Goal: Check status: Check status

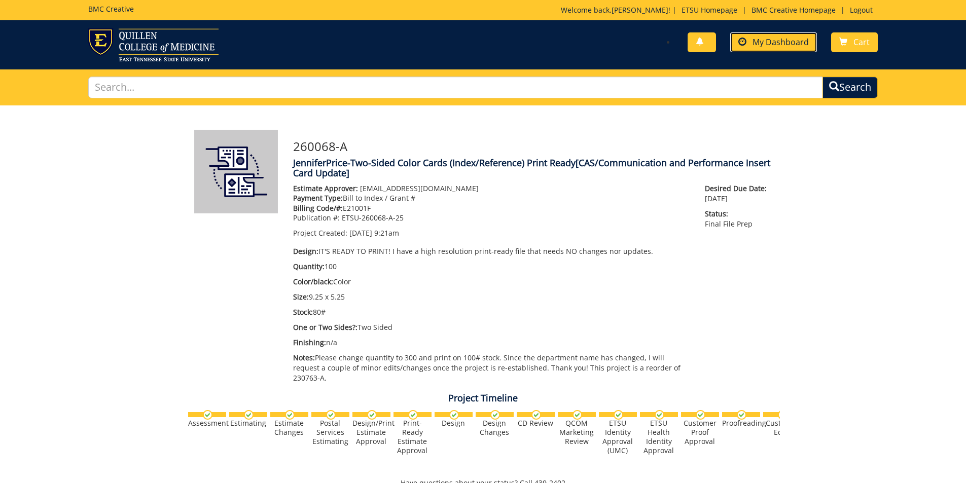
click at [776, 45] on span "My Dashboard" at bounding box center [781, 42] width 56 height 11
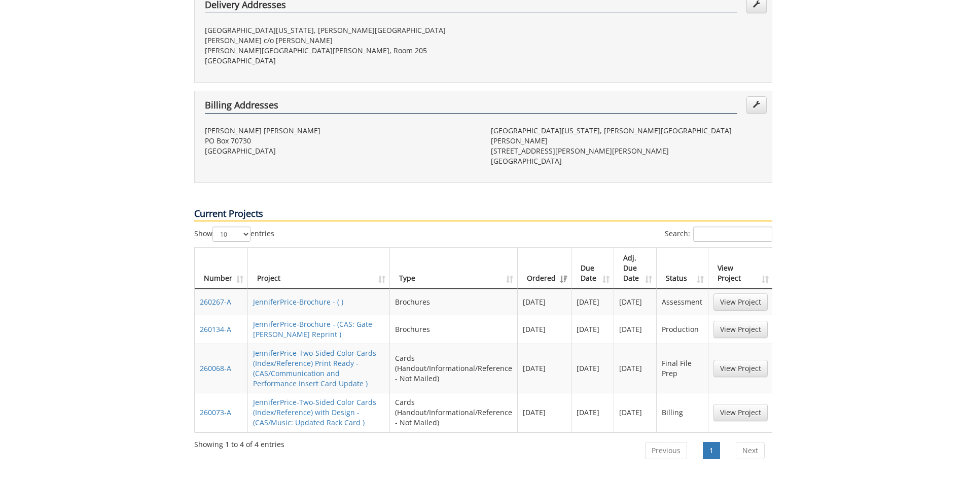
scroll to position [304, 0]
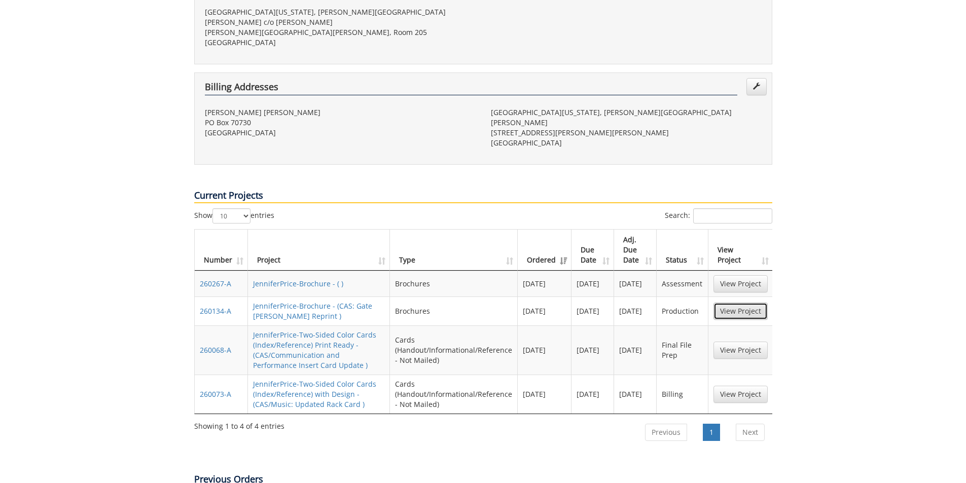
click at [737, 303] on link "View Project" at bounding box center [741, 311] width 54 height 17
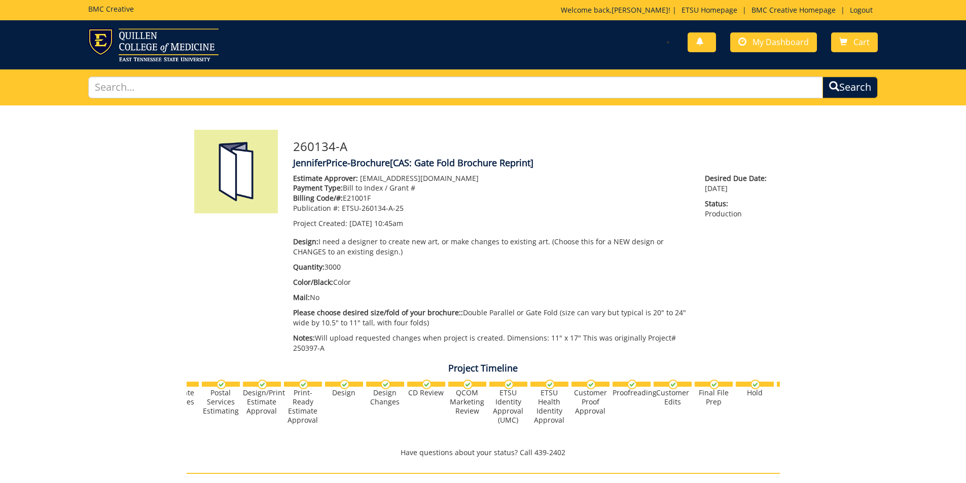
scroll to position [0, 109]
